Goal: Task Accomplishment & Management: Use online tool/utility

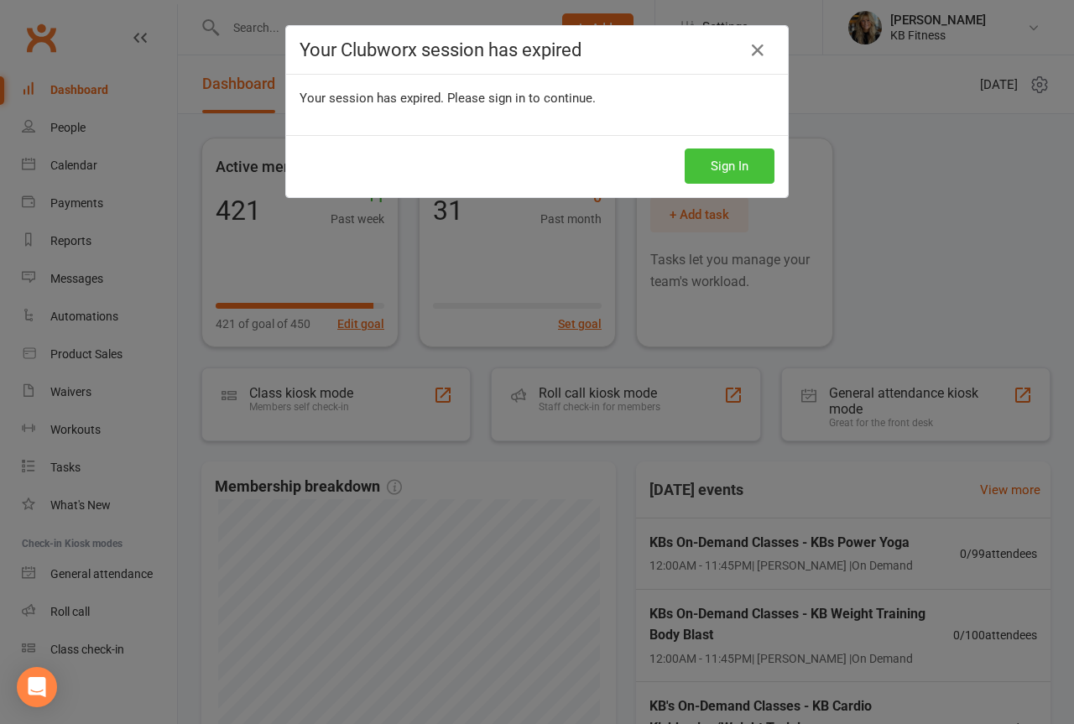
click at [747, 175] on button "Sign In" at bounding box center [730, 166] width 90 height 35
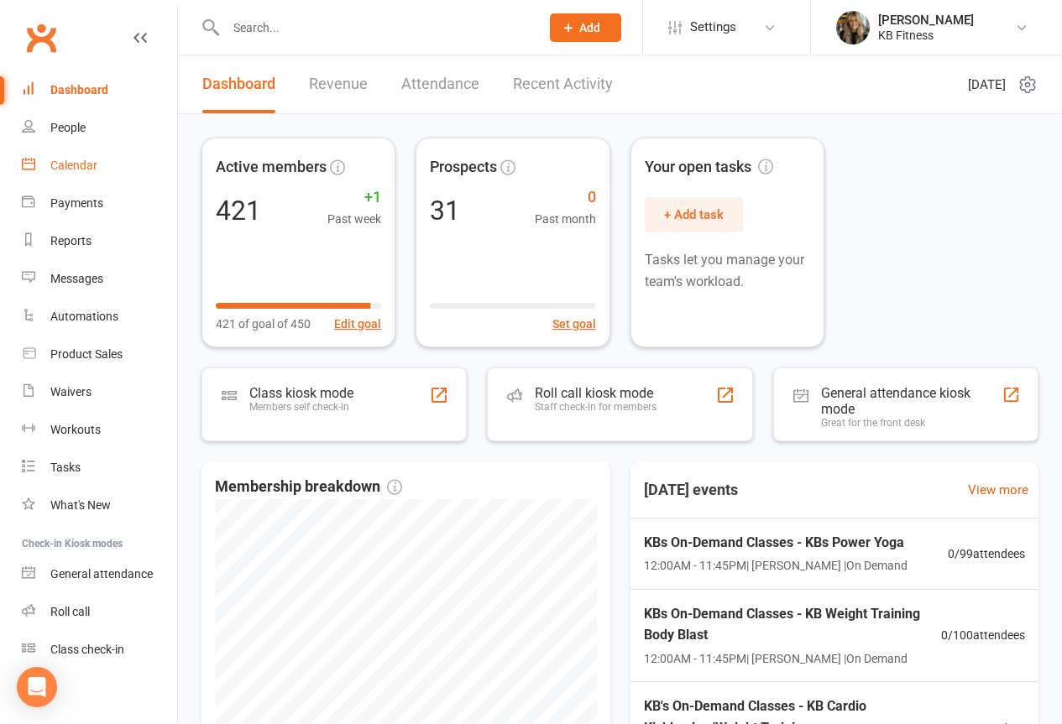
click at [62, 159] on div "Calendar" at bounding box center [73, 165] width 47 height 13
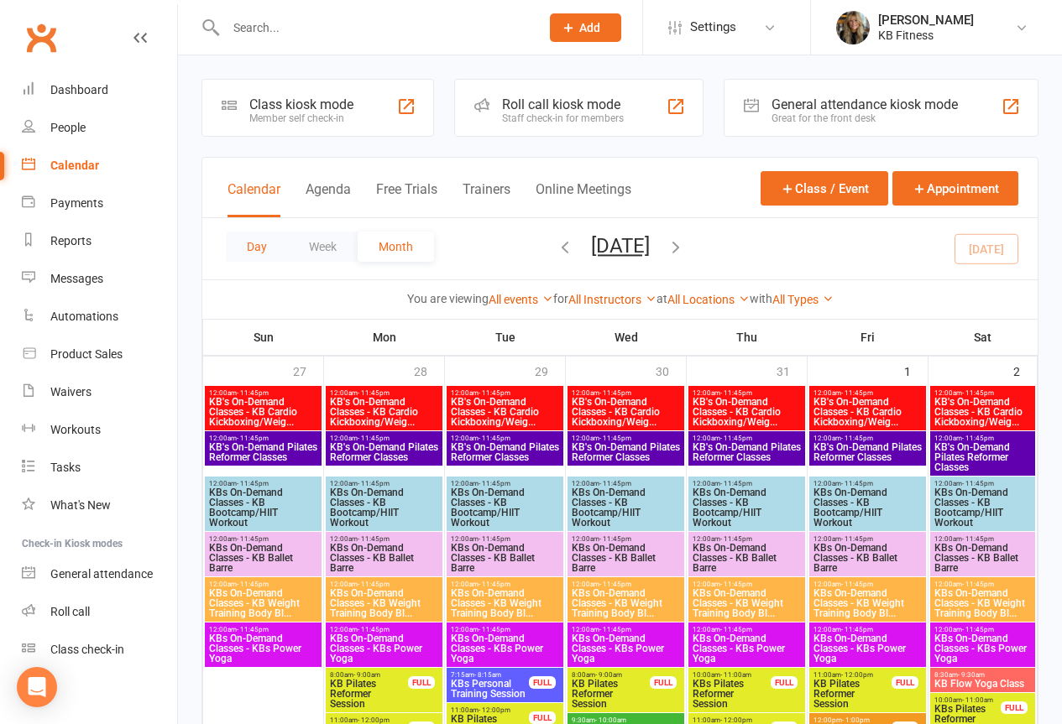
click at [240, 241] on button "Day" at bounding box center [257, 247] width 62 height 30
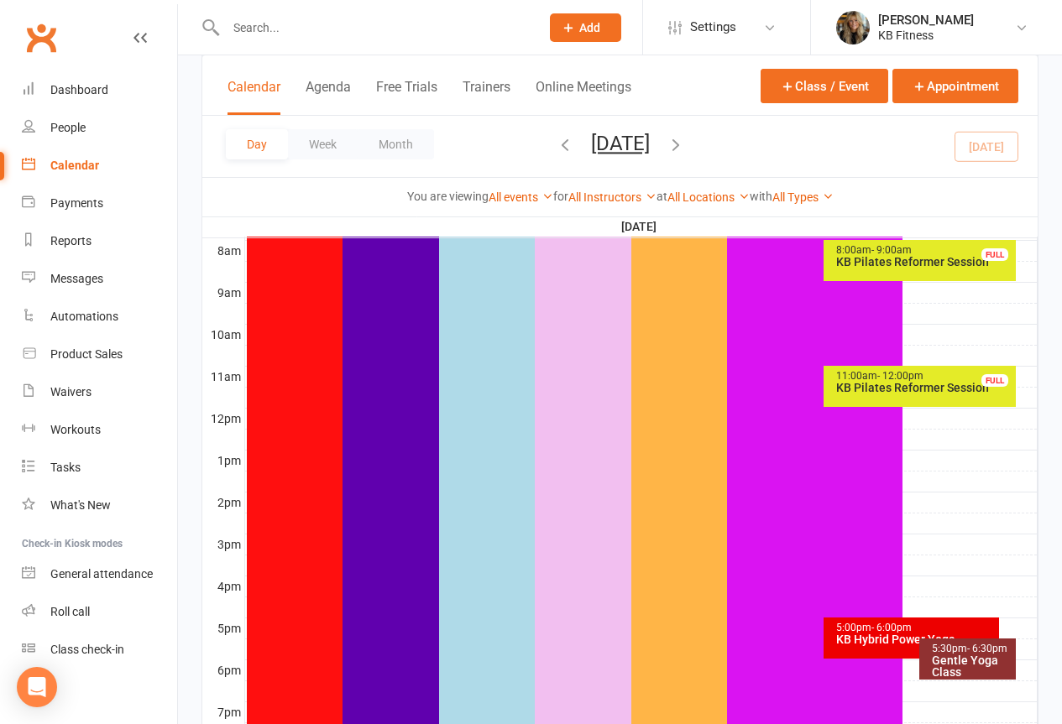
scroll to position [671, 0]
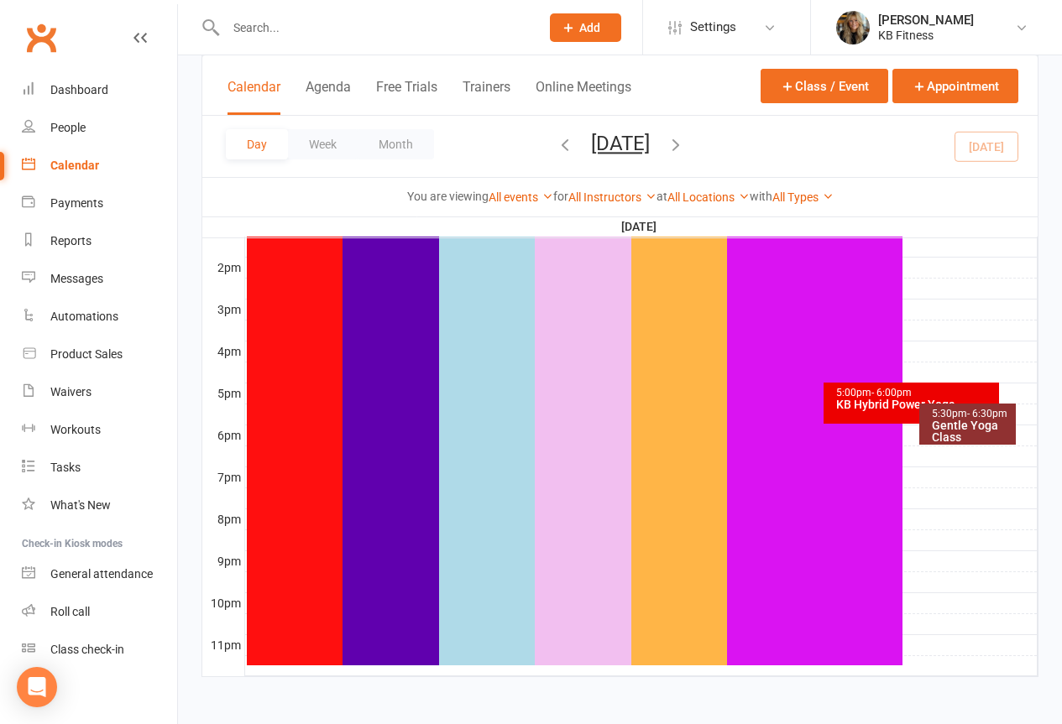
click at [863, 410] on div "KB Hybrid Power Yoga" at bounding box center [915, 405] width 160 height 12
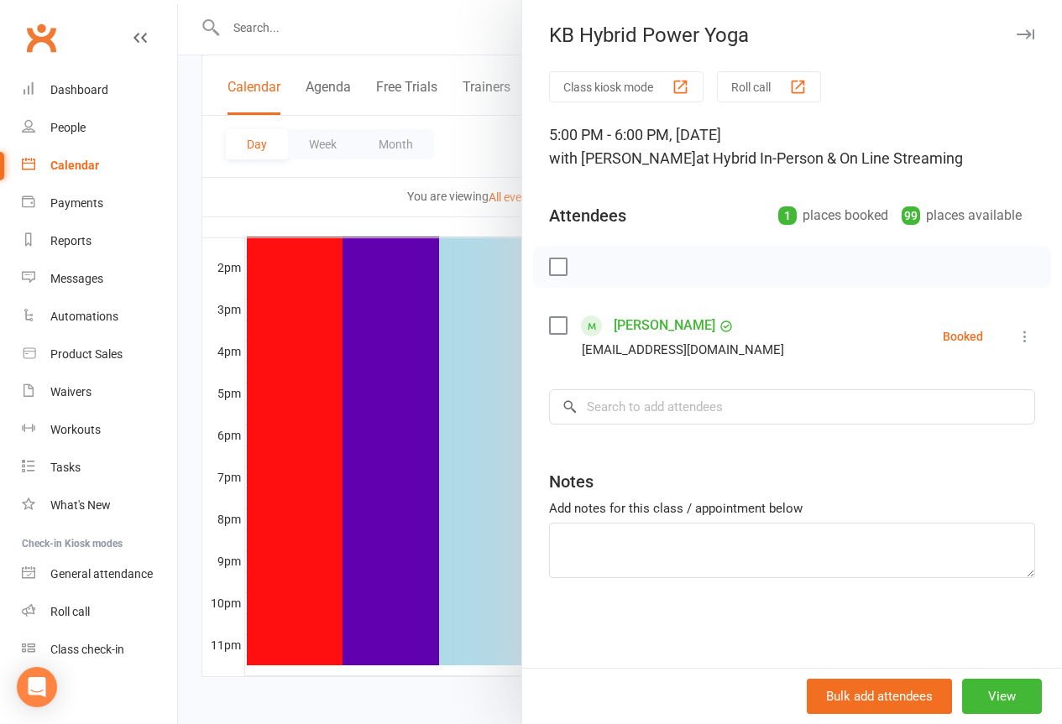
click at [1020, 335] on icon at bounding box center [1024, 336] width 17 height 17
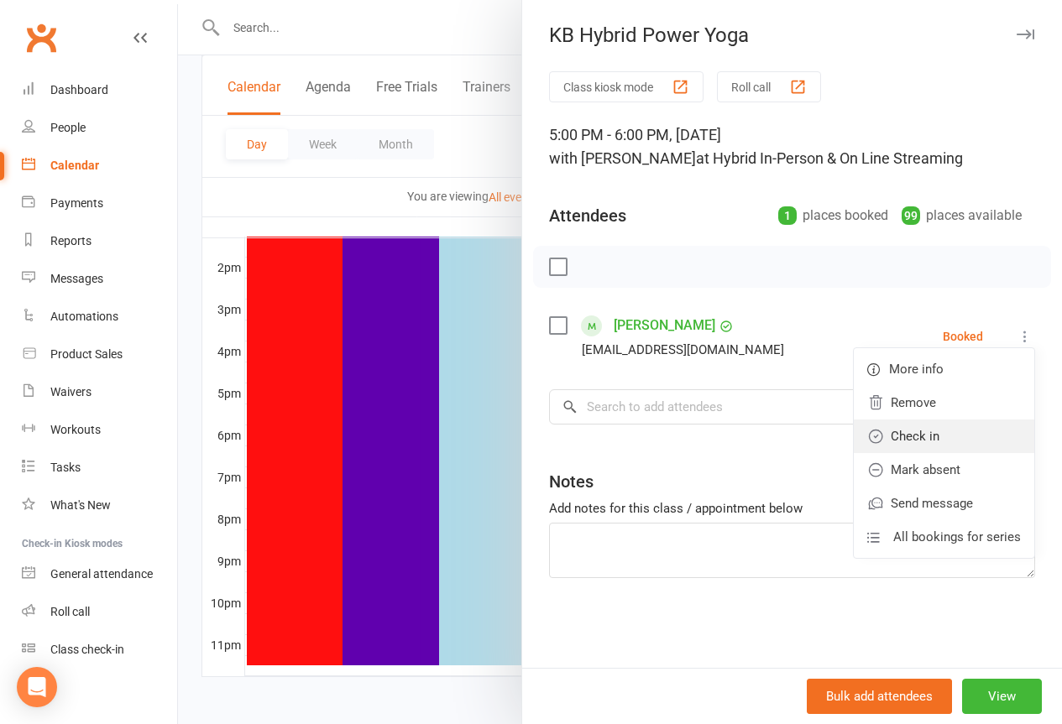
click at [916, 441] on link "Check in" at bounding box center [943, 437] width 180 height 34
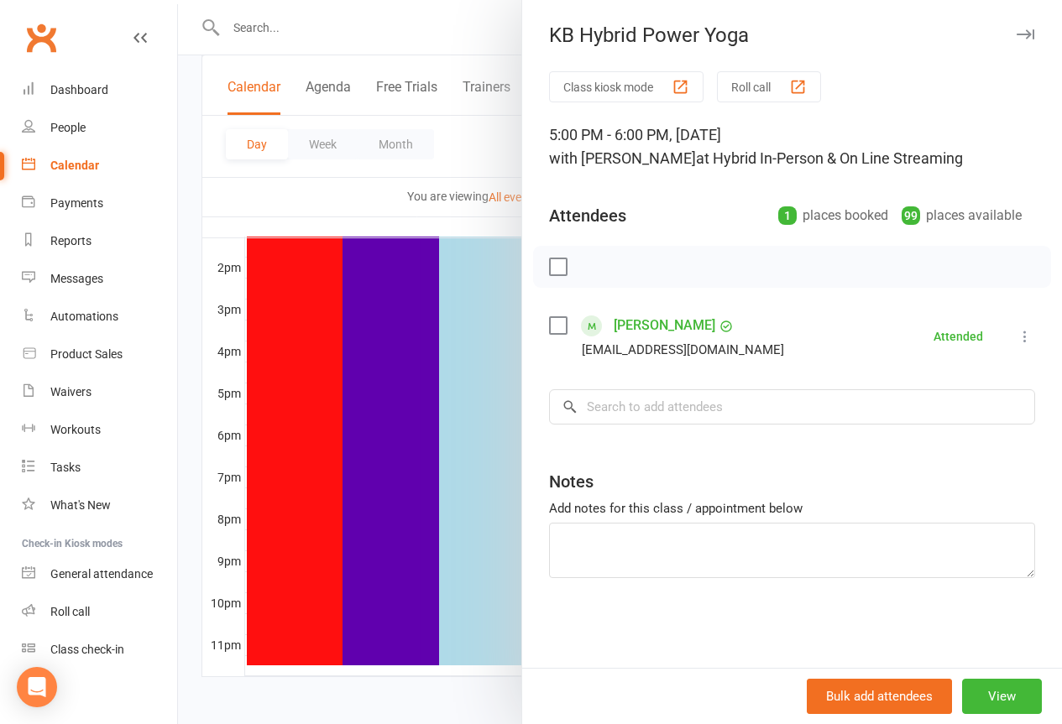
click at [1017, 34] on icon "button" at bounding box center [1025, 34] width 18 height 10
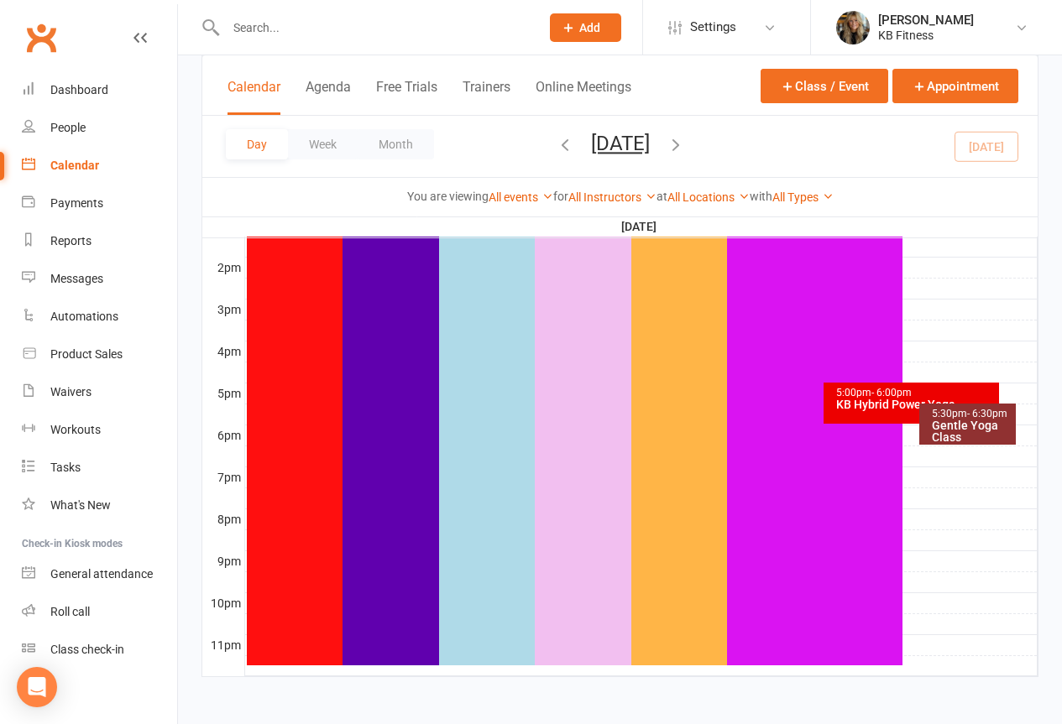
click at [953, 436] on div "Gentle Yoga Class" at bounding box center [971, 431] width 81 height 23
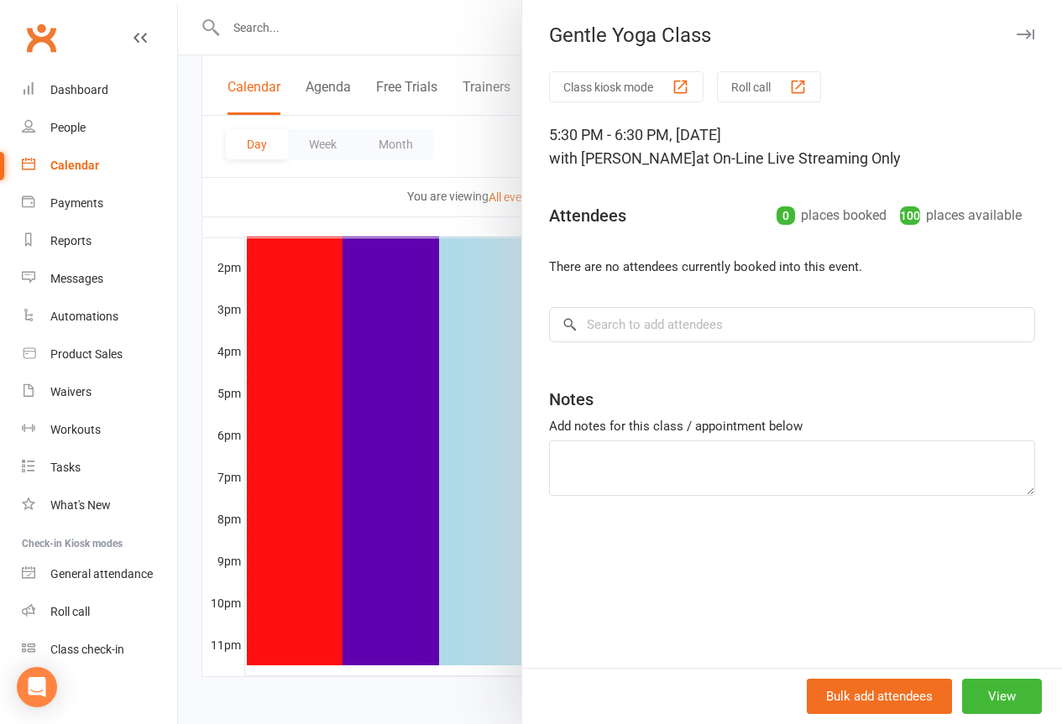
click at [1019, 30] on icon "button" at bounding box center [1025, 34] width 18 height 10
